Goal: Information Seeking & Learning: Learn about a topic

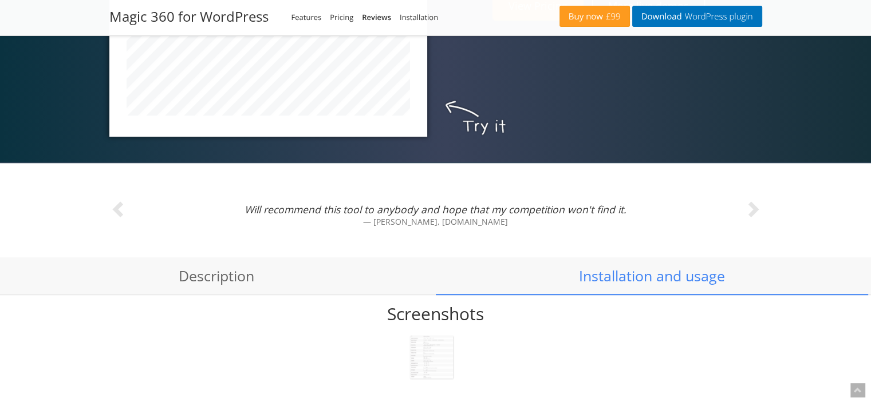
scroll to position [801, 0]
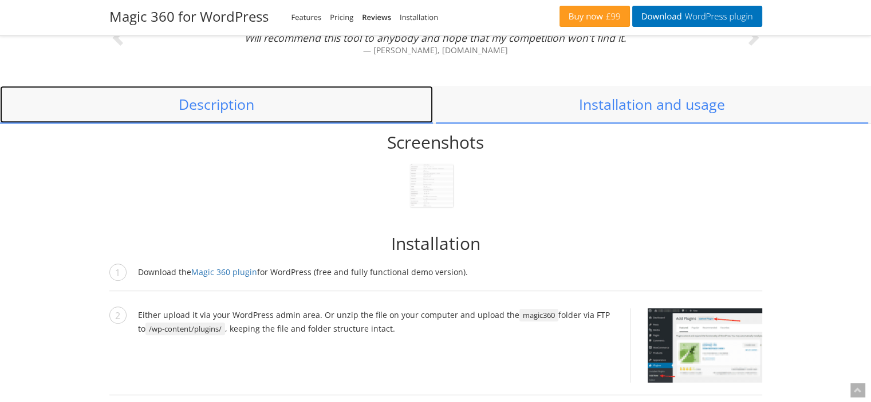
click at [224, 108] on link "Description" at bounding box center [216, 105] width 433 height 38
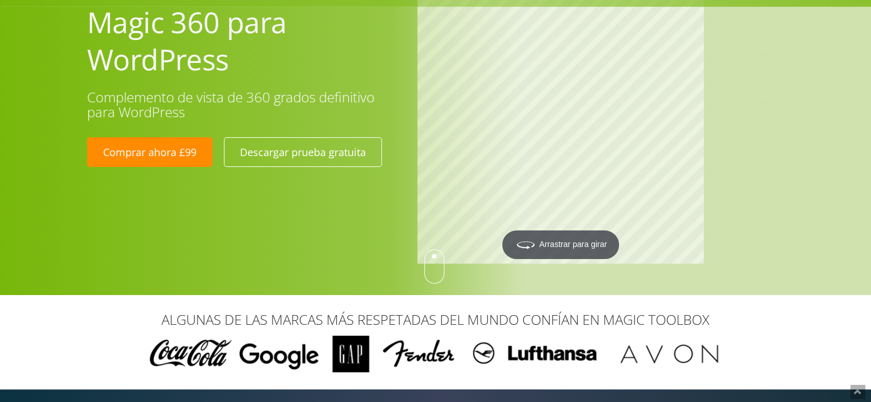
scroll to position [0, 0]
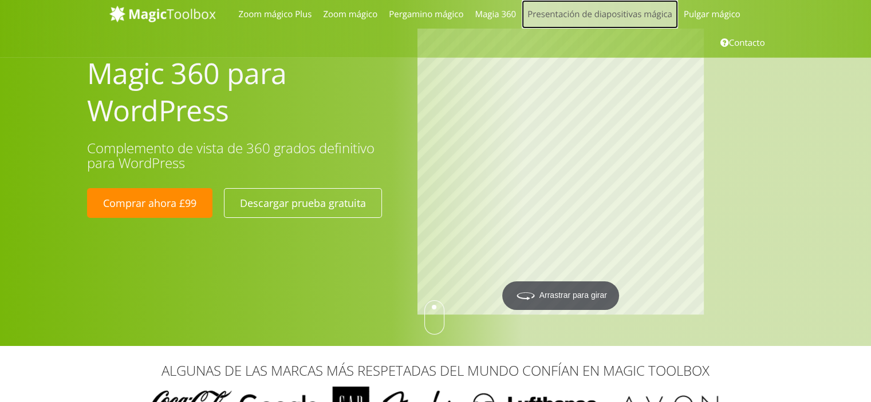
click at [609, 15] on font "Presentación de diapositivas mágica" at bounding box center [599, 14] width 145 height 11
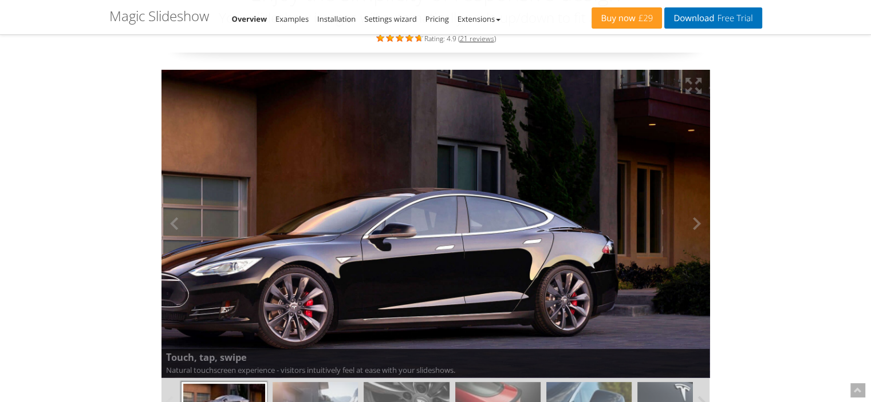
scroll to position [114, 0]
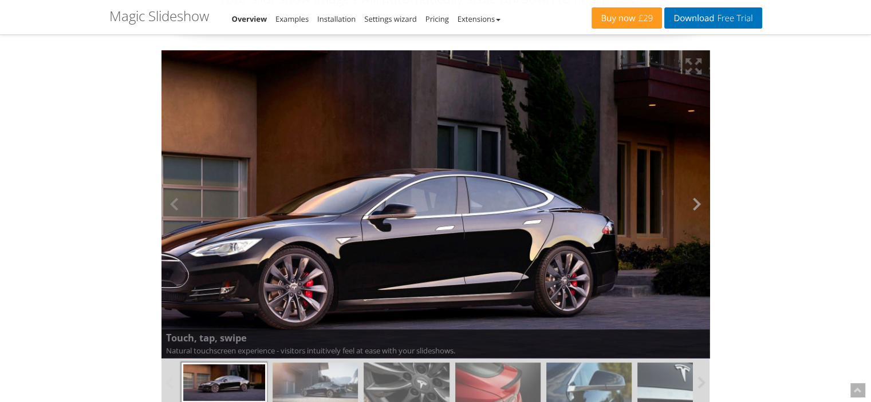
click at [691, 204] on button at bounding box center [692, 204] width 34 height 309
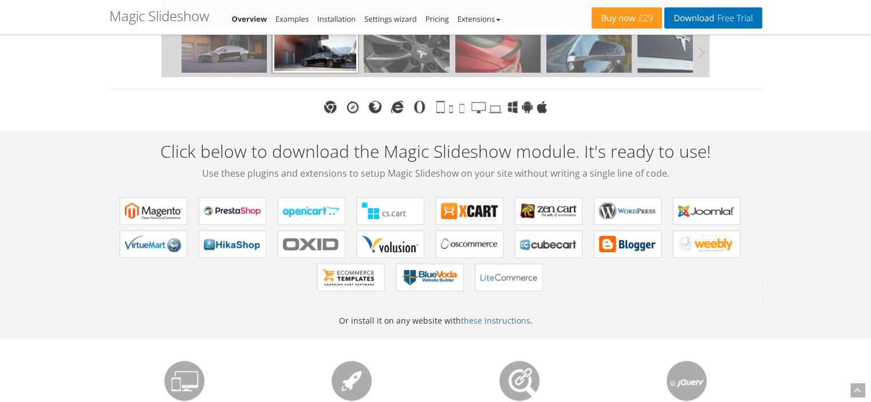
scroll to position [515, 0]
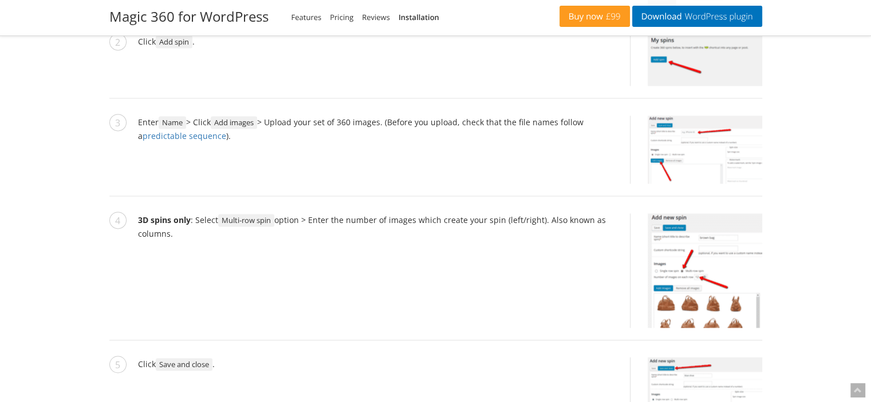
scroll to position [1774, 0]
click at [694, 62] on img at bounding box center [704, 59] width 114 height 51
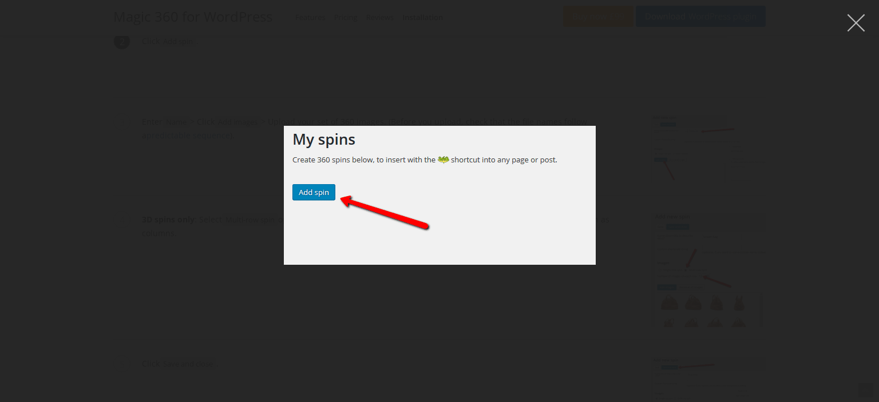
click at [856, 14] on button "button" at bounding box center [856, 23] width 34 height 34
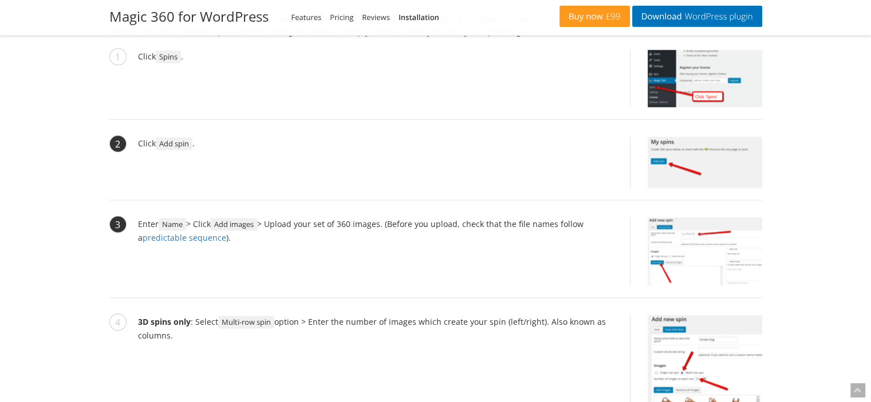
scroll to position [1603, 0]
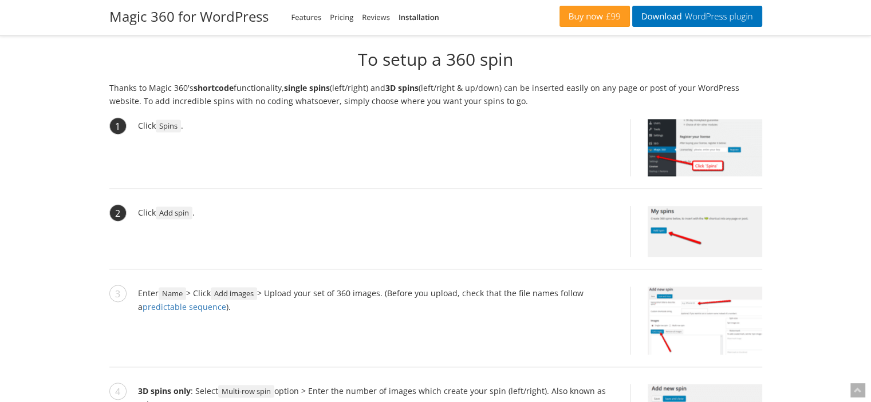
click at [682, 154] on img at bounding box center [704, 147] width 114 height 57
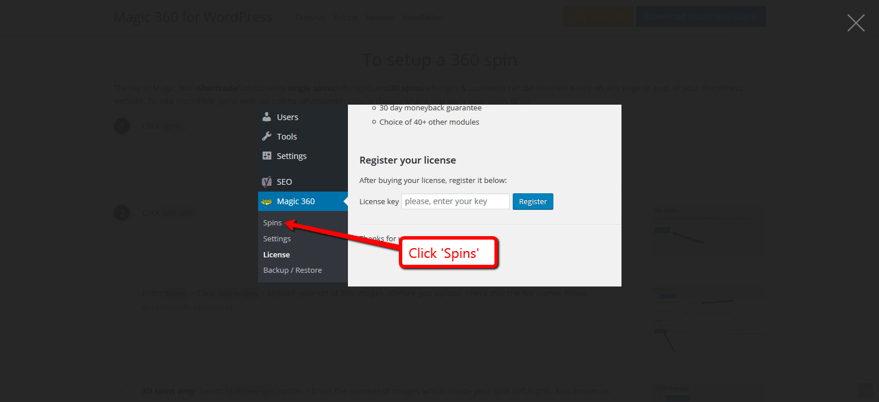
click at [780, 167] on figure at bounding box center [439, 195] width 879 height 368
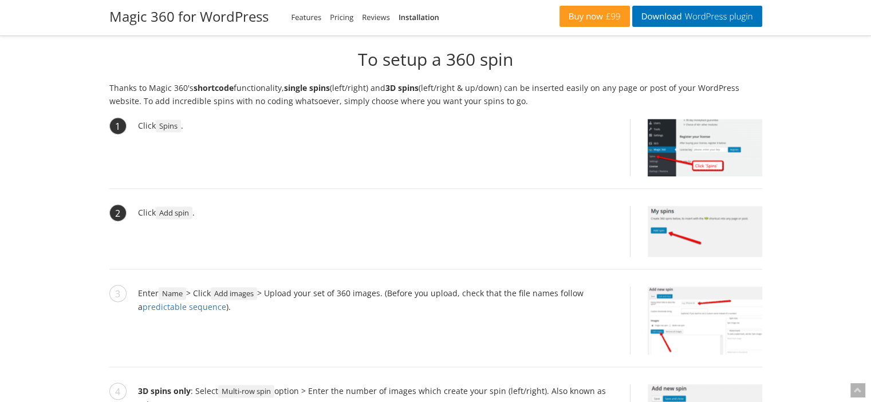
click at [694, 240] on img at bounding box center [704, 231] width 114 height 51
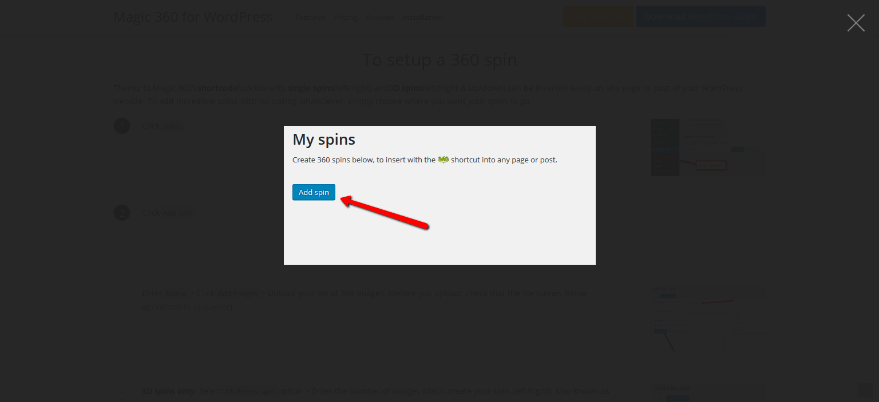
click at [701, 236] on figure at bounding box center [439, 195] width 879 height 368
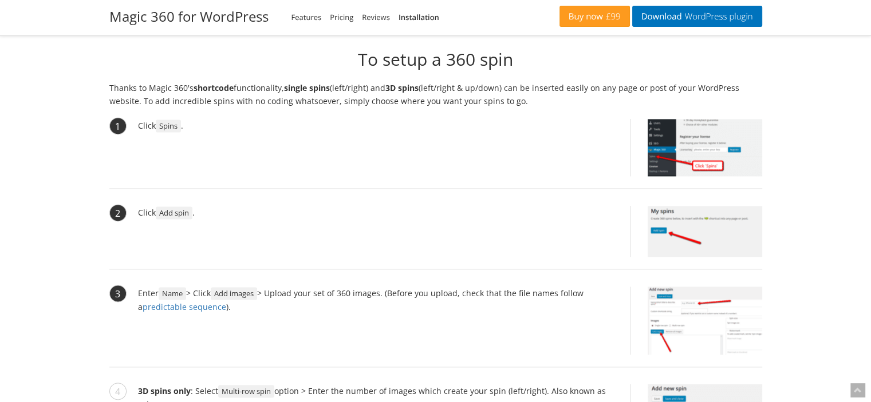
click at [693, 308] on img at bounding box center [704, 321] width 114 height 68
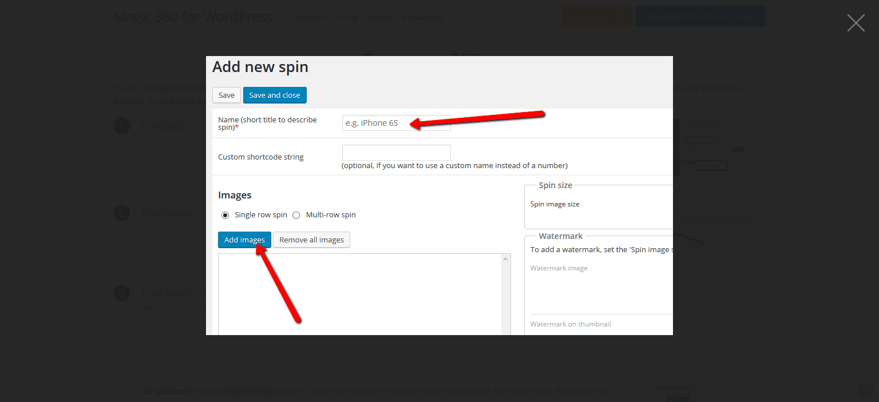
click at [693, 308] on figure at bounding box center [439, 195] width 879 height 368
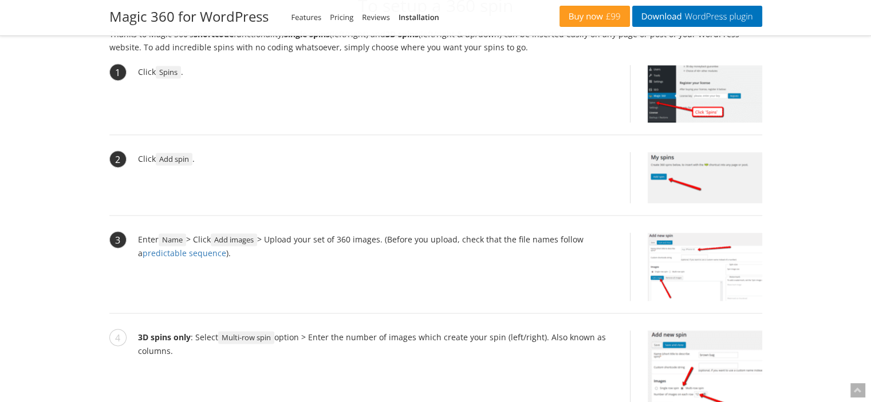
scroll to position [1717, 0]
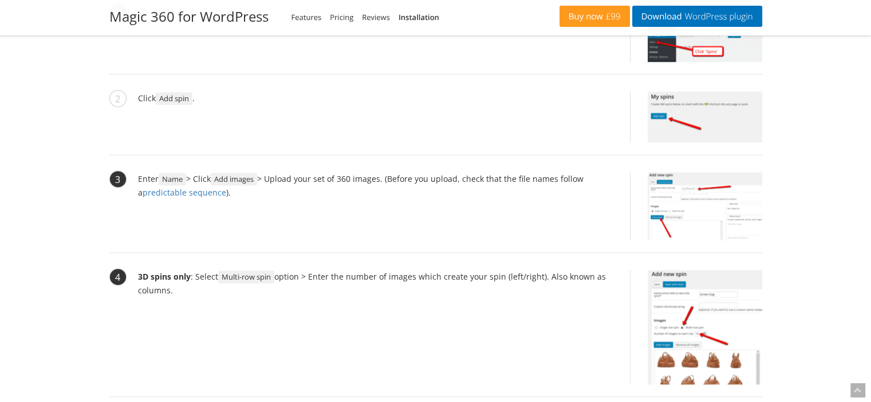
click at [694, 292] on img at bounding box center [704, 327] width 114 height 114
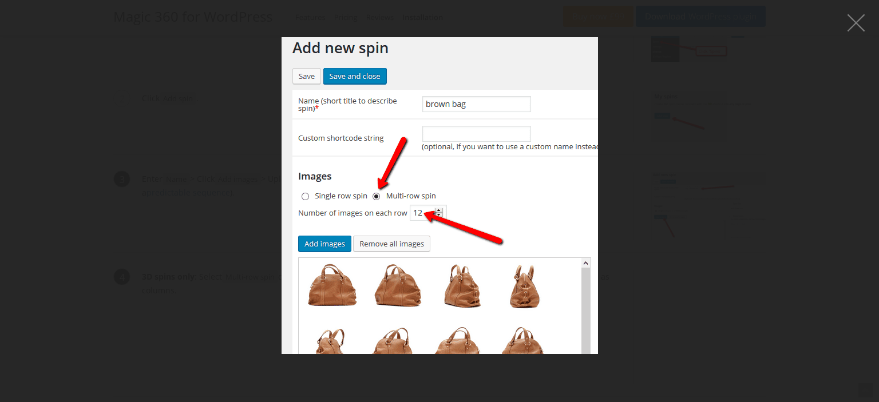
click at [694, 292] on figure at bounding box center [439, 195] width 879 height 368
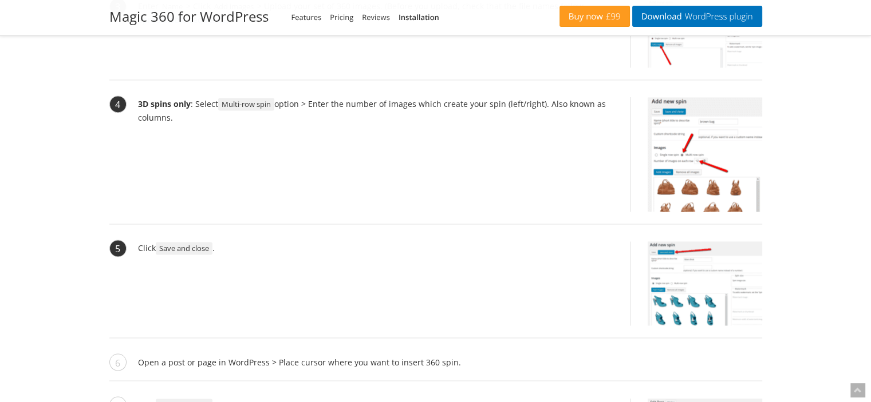
scroll to position [1946, 0]
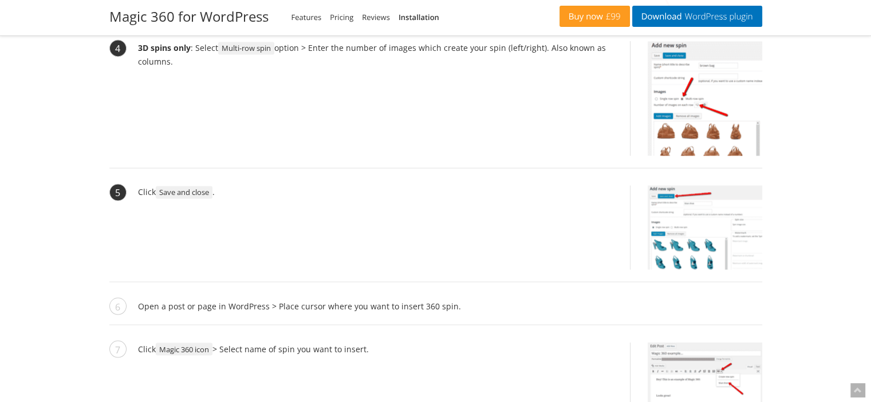
click at [697, 227] on img at bounding box center [704, 227] width 114 height 84
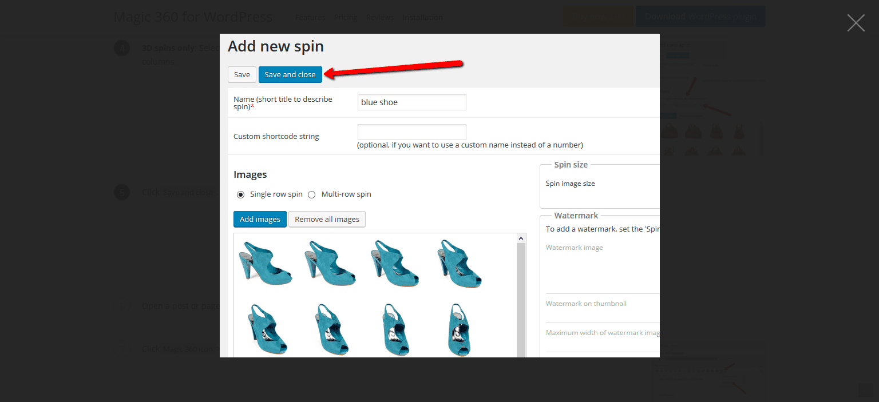
click at [716, 187] on figure at bounding box center [439, 195] width 879 height 368
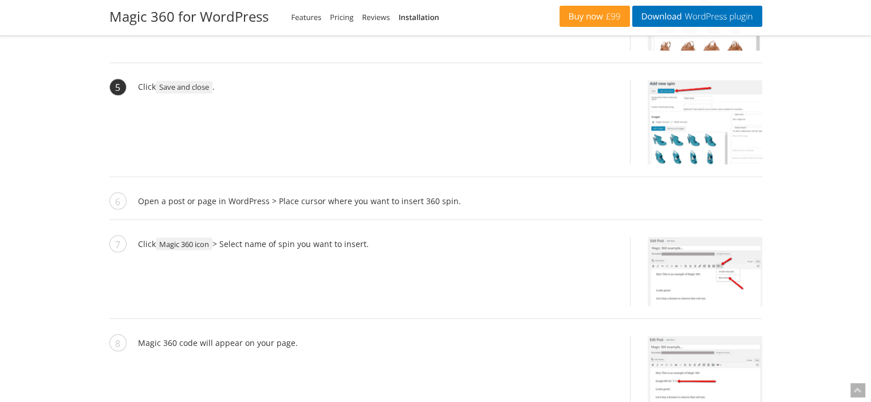
scroll to position [2118, 0]
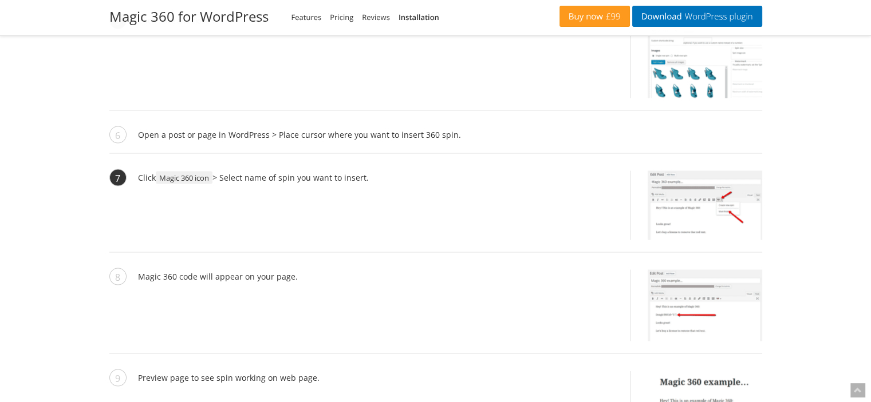
click at [711, 203] on img at bounding box center [704, 205] width 114 height 69
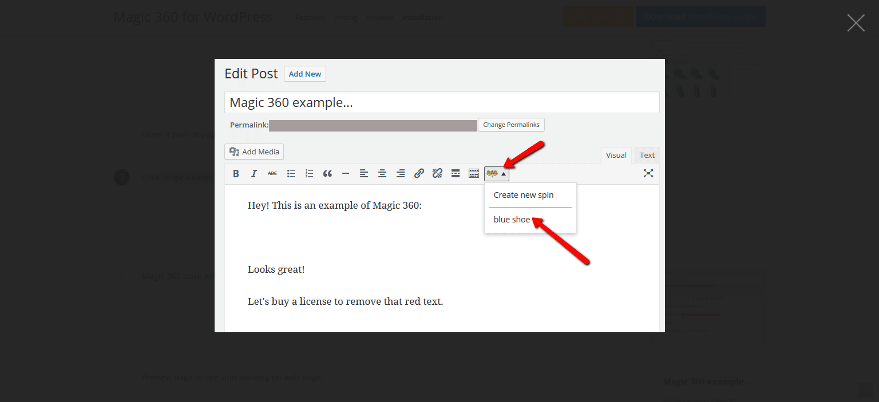
click at [711, 203] on figure at bounding box center [439, 195] width 879 height 368
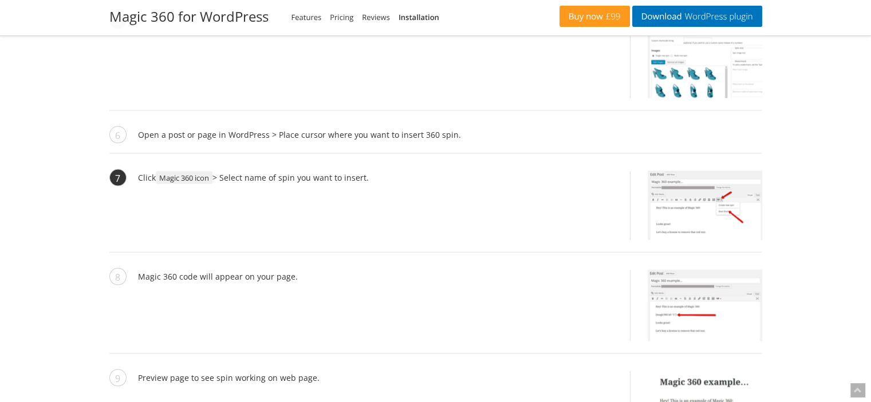
scroll to position [2232, 0]
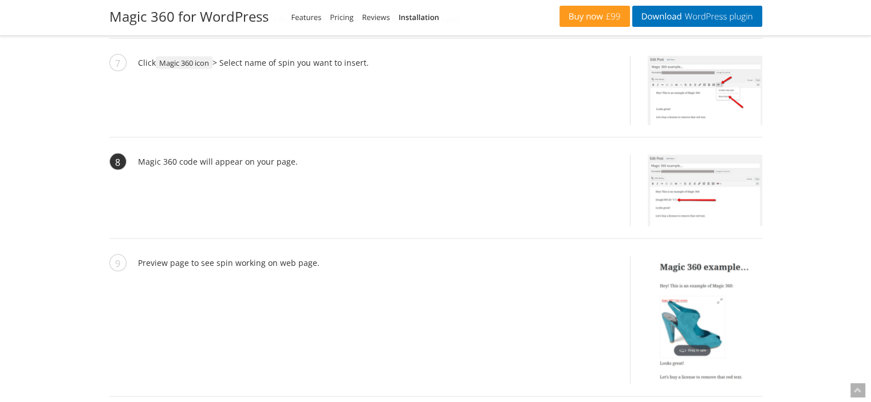
click at [701, 219] on img at bounding box center [704, 191] width 114 height 72
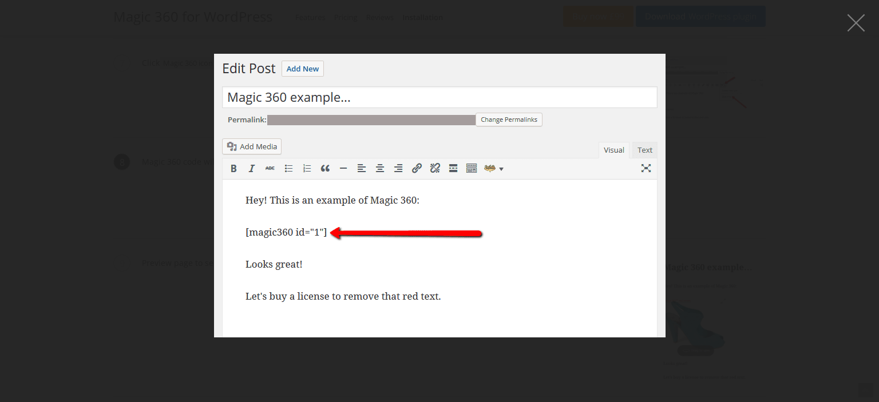
click at [701, 219] on figure at bounding box center [439, 195] width 879 height 368
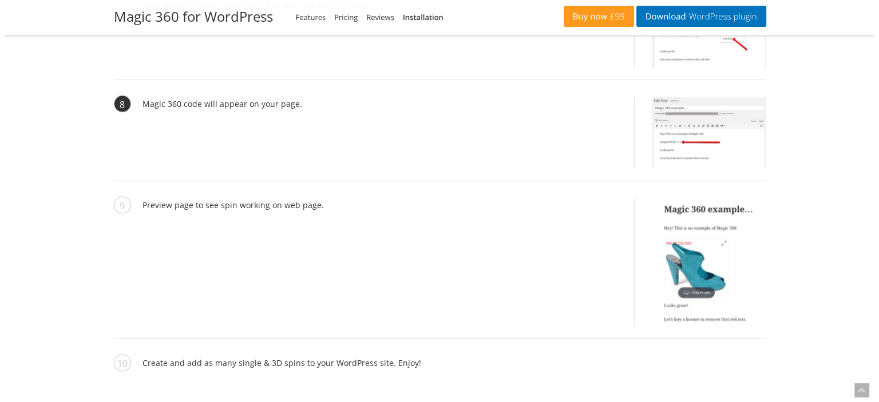
scroll to position [2347, 0]
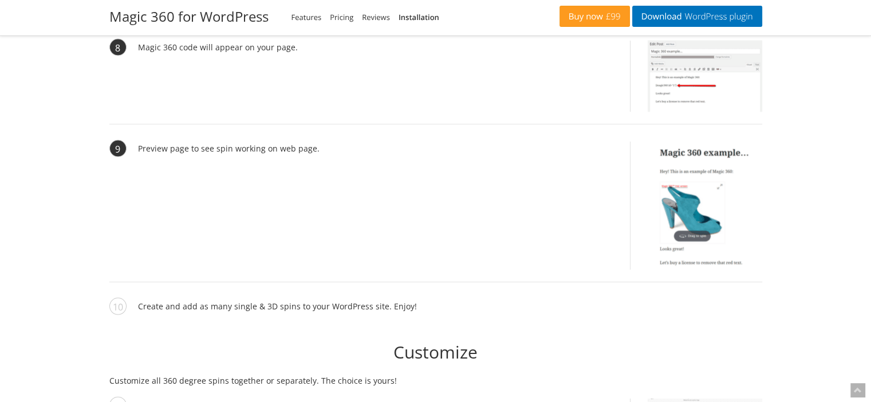
click at [702, 216] on img at bounding box center [704, 206] width 114 height 128
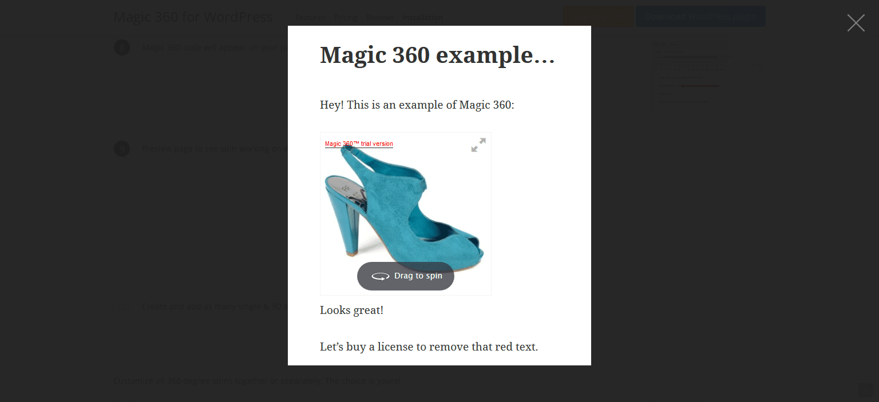
click at [702, 216] on figure at bounding box center [439, 195] width 879 height 368
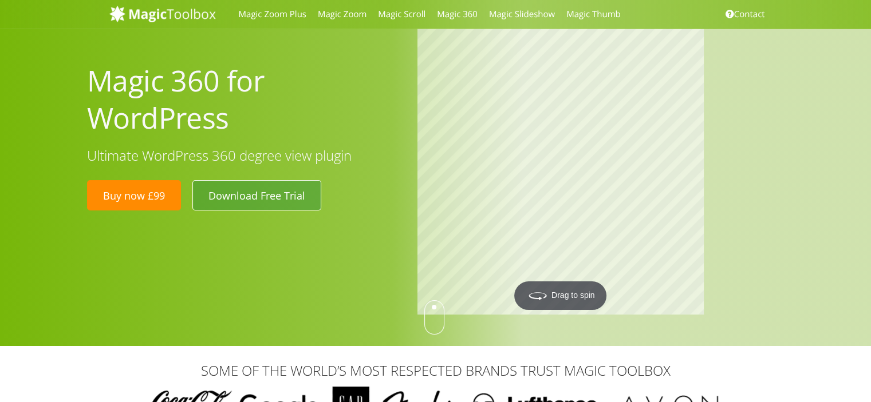
click at [255, 192] on link "Download Free Trial" at bounding box center [256, 195] width 129 height 30
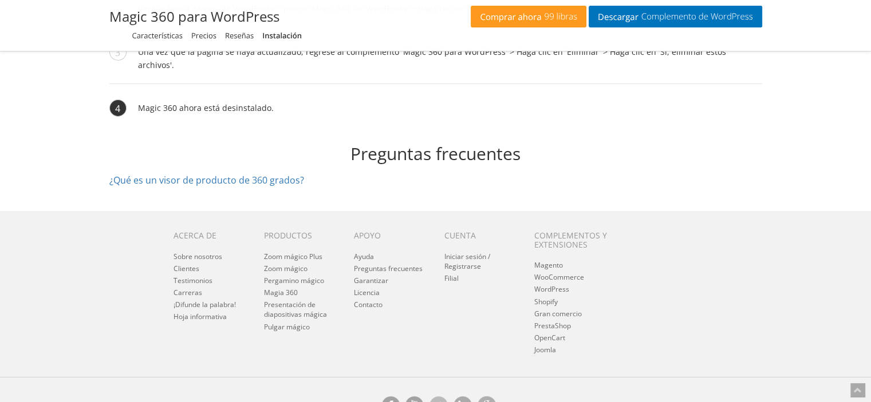
scroll to position [3845, 0]
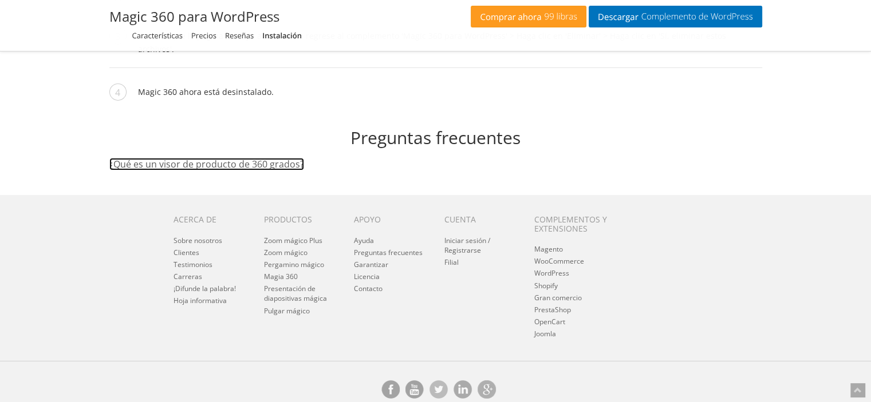
click at [234, 158] on font "¿Qué es un visor de producto de 360 ​​grados?" at bounding box center [206, 164] width 195 height 13
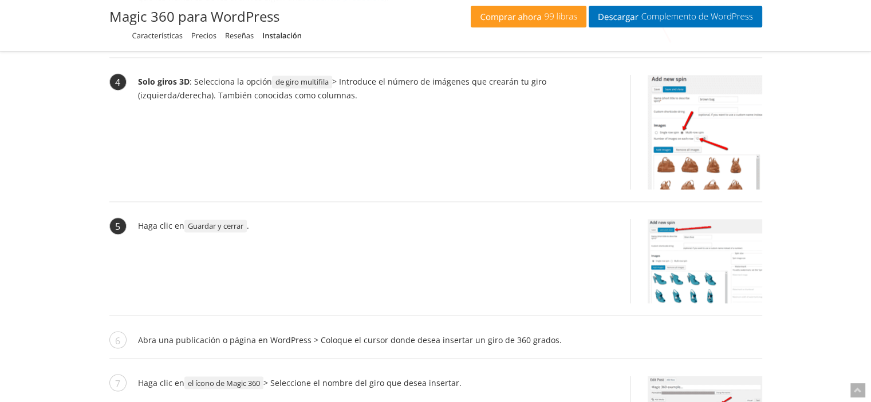
scroll to position [1899, 0]
